Goal: Complete application form

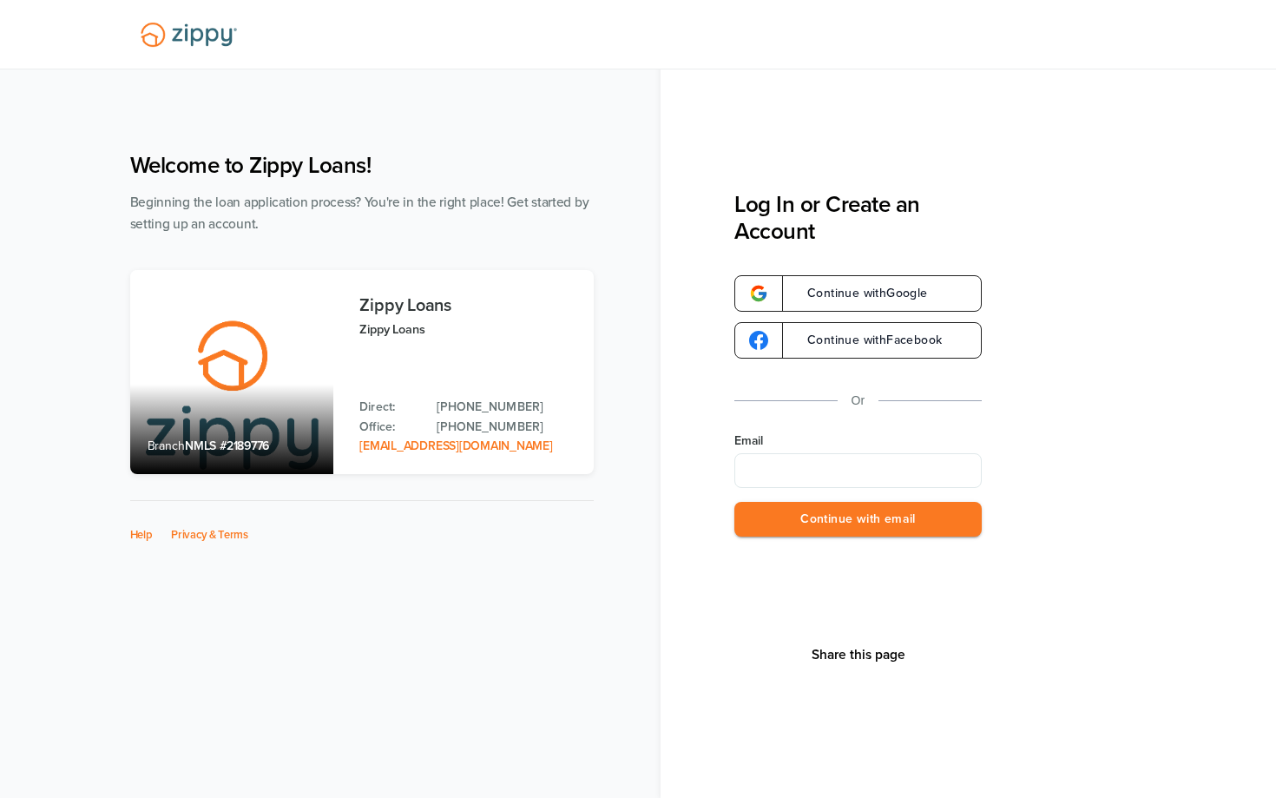
click at [767, 460] on input "Email" at bounding box center [857, 470] width 247 height 35
type input "**********"
click at [870, 507] on button "Continue with email" at bounding box center [857, 520] width 247 height 36
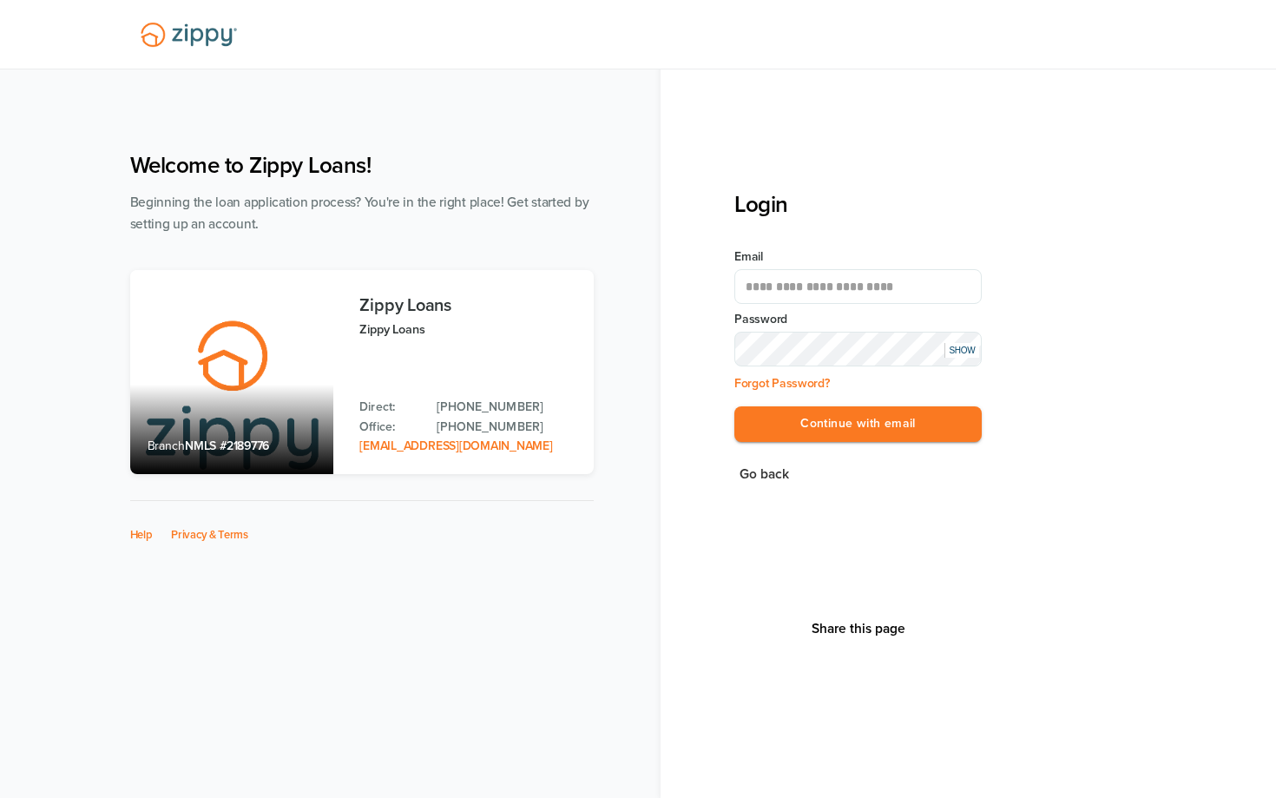
click at [734, 406] on button "Continue with email" at bounding box center [857, 424] width 247 height 36
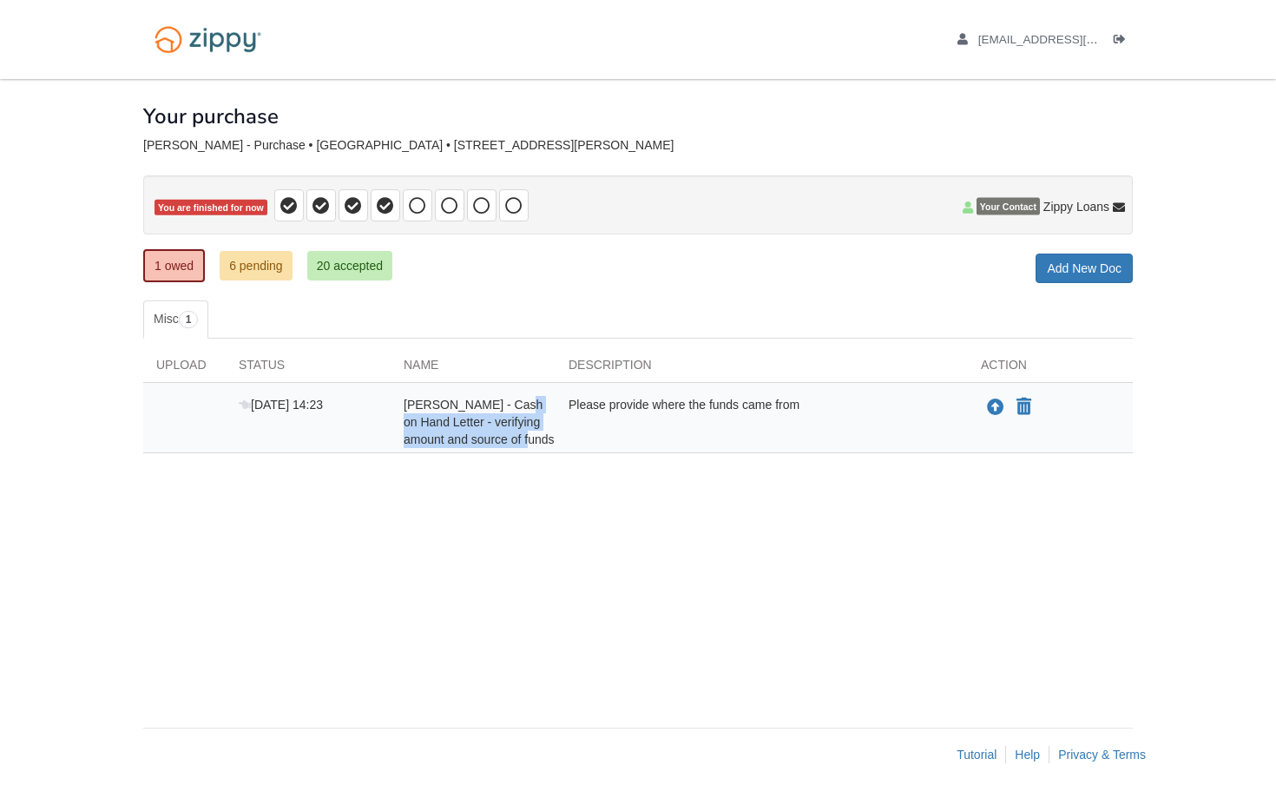
drag, startPoint x: 510, startPoint y: 403, endPoint x: 529, endPoint y: 428, distance: 31.6
click at [529, 428] on div "[PERSON_NAME] - Cash on Hand Letter - verifying amount and source of funds" at bounding box center [473, 422] width 165 height 52
drag, startPoint x: 504, startPoint y: 403, endPoint x: 538, endPoint y: 445, distance: 54.4
click at [538, 445] on div "[PERSON_NAME] - Cash on Hand Letter - verifying amount and source of funds" at bounding box center [473, 422] width 165 height 52
drag, startPoint x: 503, startPoint y: 403, endPoint x: 535, endPoint y: 453, distance: 59.7
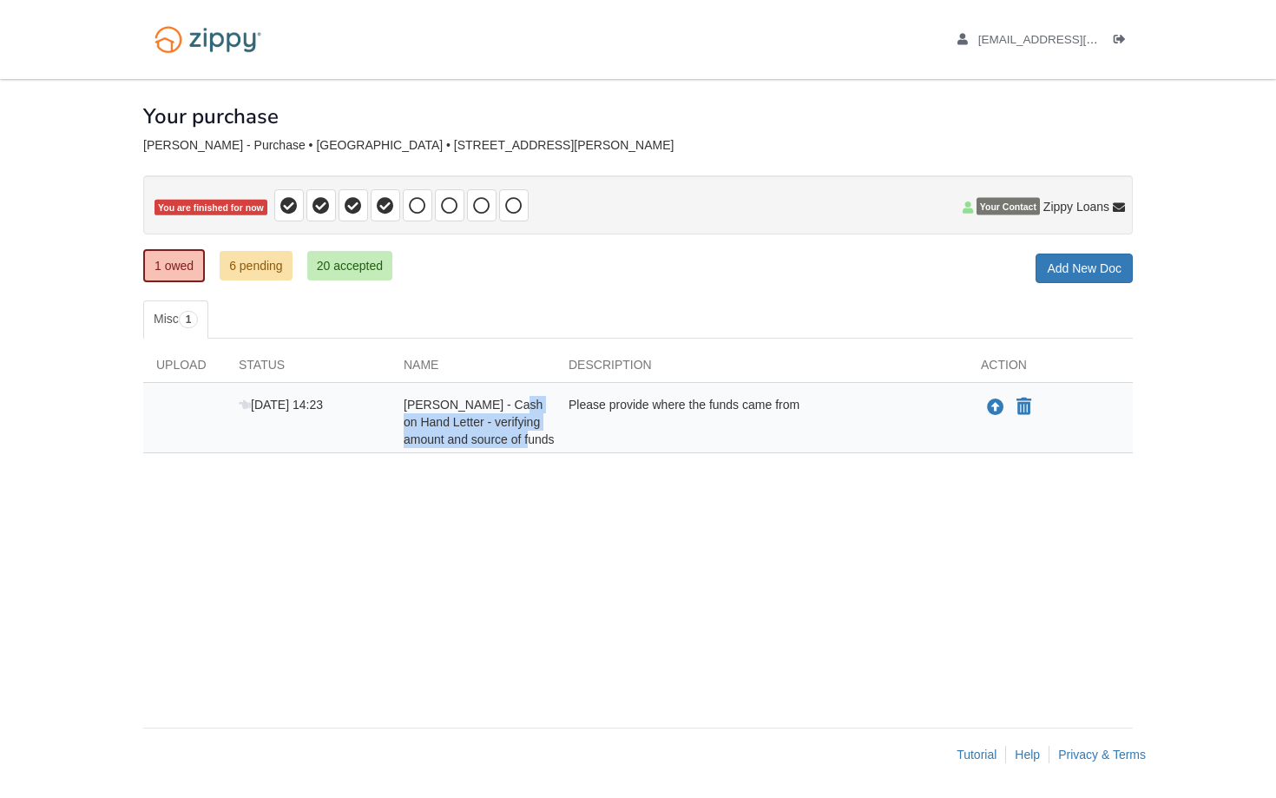
click at [535, 448] on div "[PERSON_NAME] - Cash on Hand Letter - verifying amount and source of funds" at bounding box center [473, 422] width 165 height 52
copy span "Cash on Hand Letter - verifying amount and source of funds"
click at [513, 418] on span "[PERSON_NAME] - Cash on Hand Letter - verifying amount and source of funds" at bounding box center [479, 422] width 151 height 49
